Goal: Task Accomplishment & Management: Manage account settings

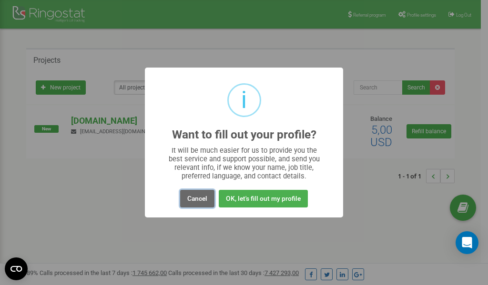
click at [195, 198] on button "Cancel" at bounding box center [197, 199] width 34 height 18
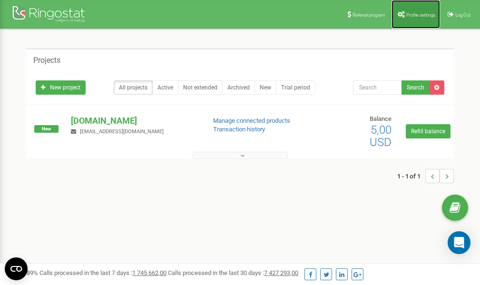
click at [404, 20] on link "Profile settings" at bounding box center [416, 14] width 49 height 29
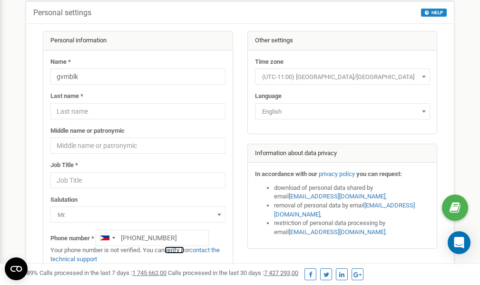
click at [180, 249] on link "verify it" at bounding box center [175, 250] width 20 height 7
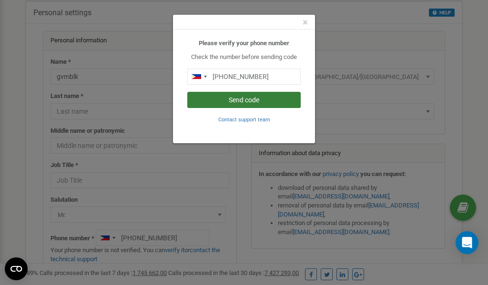
click at [250, 99] on button "Send code" at bounding box center [243, 100] width 113 height 16
